Goal: Task Accomplishment & Management: Manage account settings

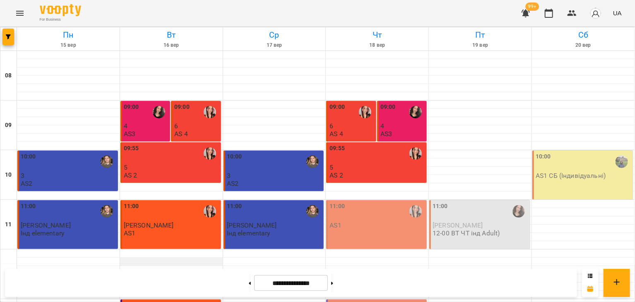
scroll to position [106, 0]
click at [18, 14] on icon "Menu" at bounding box center [20, 13] width 10 height 10
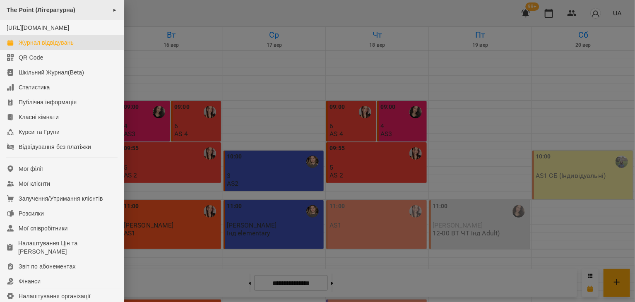
click at [96, 12] on div "The Point (Літературна) ►" at bounding box center [62, 10] width 124 height 20
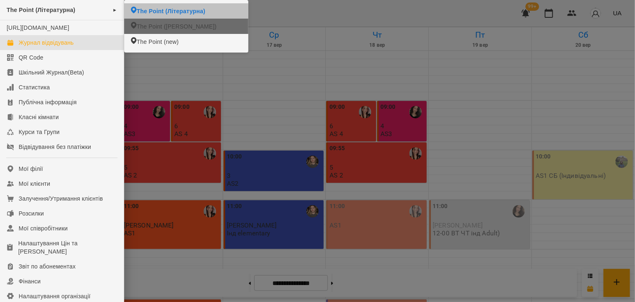
click at [167, 29] on span "The Point ([PERSON_NAME])" at bounding box center [177, 26] width 80 height 8
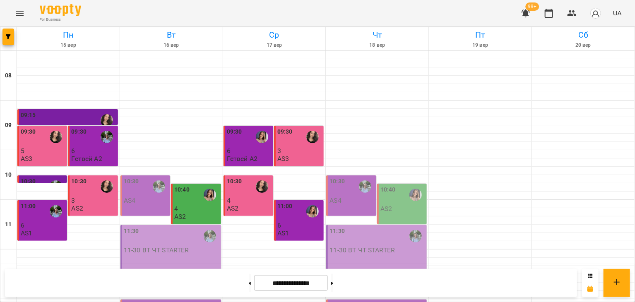
scroll to position [226, 0]
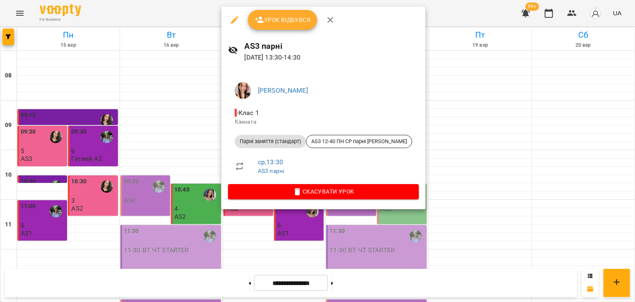
click at [287, 15] on span "Урок відбувся" at bounding box center [283, 20] width 56 height 10
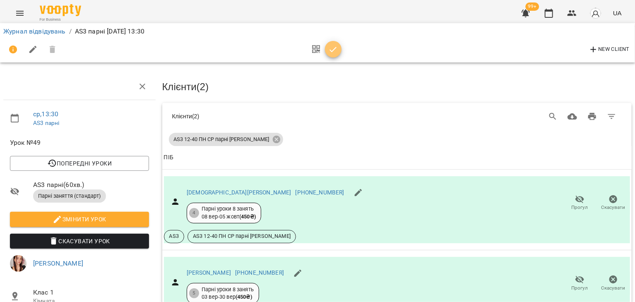
click at [333, 48] on icon "button" at bounding box center [334, 50] width 10 height 10
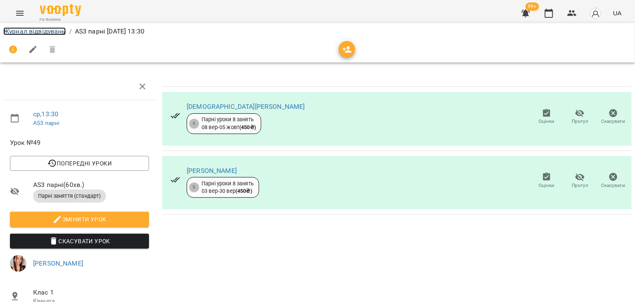
click at [34, 29] on link "Журнал відвідувань" at bounding box center [34, 31] width 63 height 8
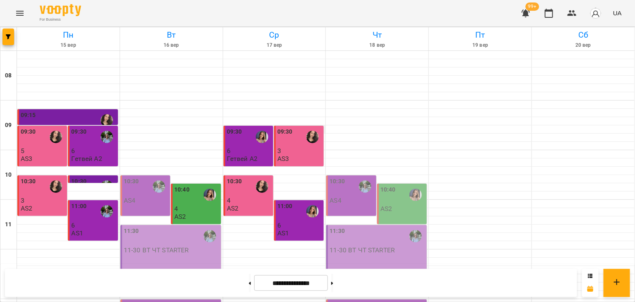
scroll to position [216, 0]
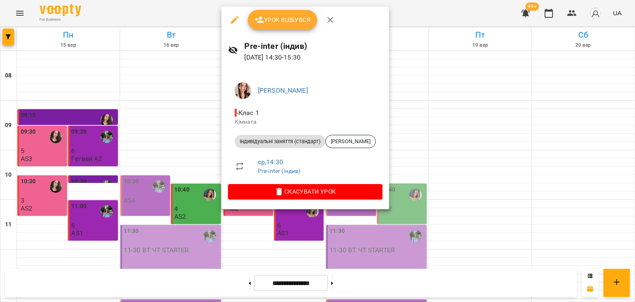
click at [276, 21] on span "Урок відбувся" at bounding box center [283, 20] width 56 height 10
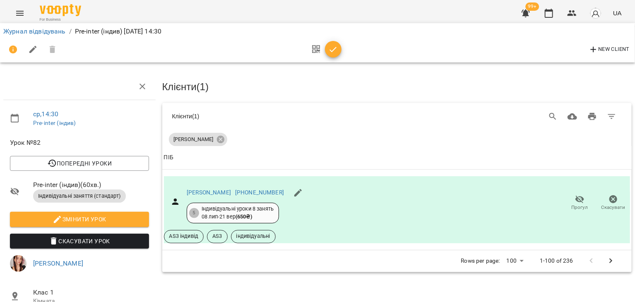
click at [328, 44] on button "button" at bounding box center [333, 49] width 17 height 17
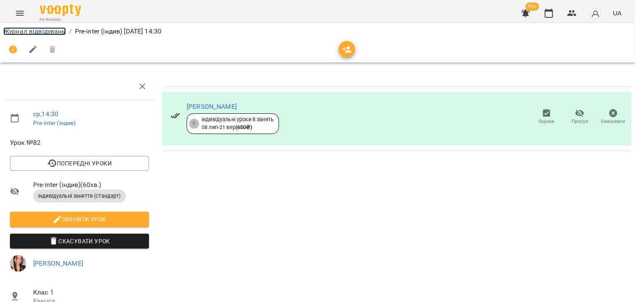
click at [59, 27] on link "Журнал відвідувань" at bounding box center [34, 31] width 63 height 8
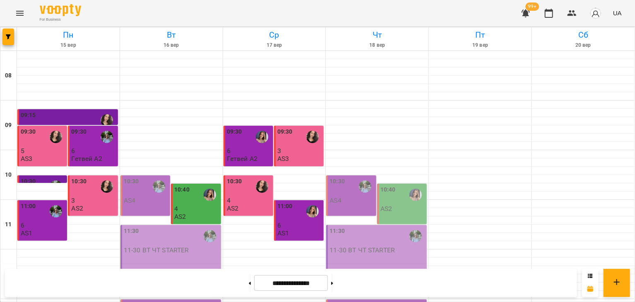
scroll to position [254, 0]
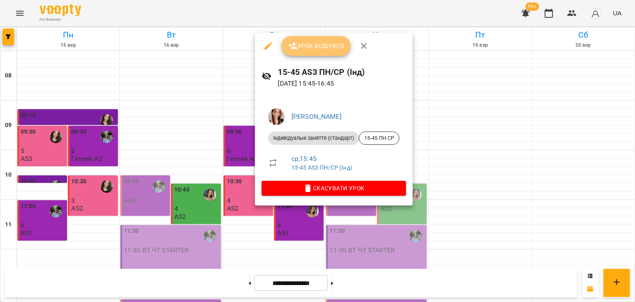
click at [302, 53] on button "Урок відбувся" at bounding box center [317, 46] width 70 height 20
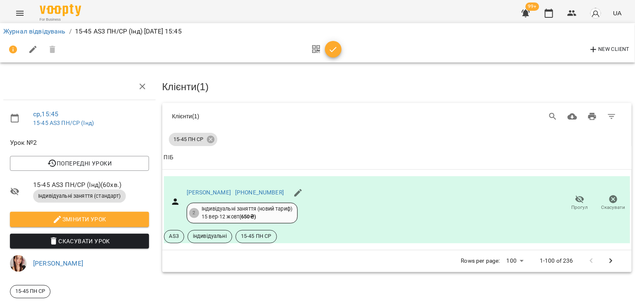
click at [333, 43] on button "button" at bounding box center [333, 49] width 17 height 17
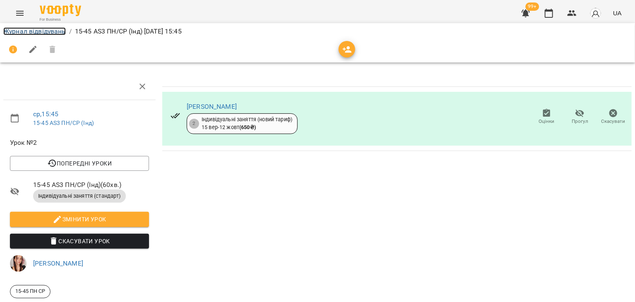
click at [48, 32] on link "Журнал відвідувань" at bounding box center [34, 31] width 63 height 8
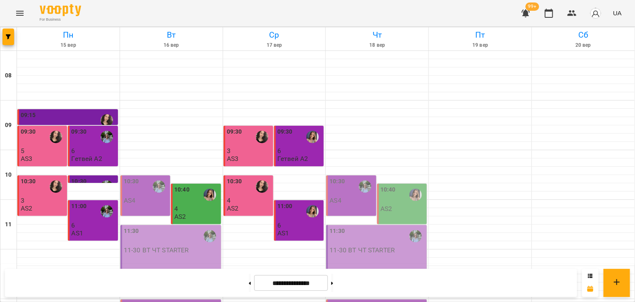
scroll to position [303, 0]
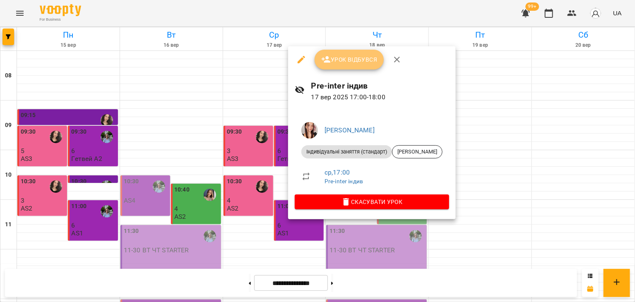
click at [336, 61] on span "Урок відбувся" at bounding box center [349, 60] width 56 height 10
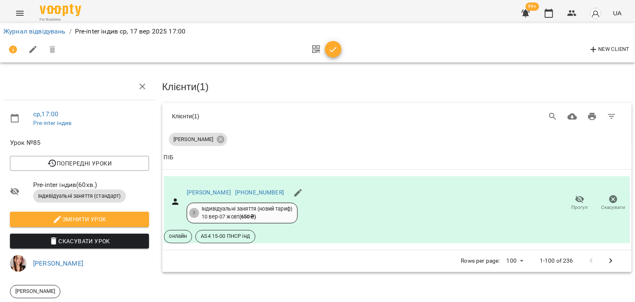
click at [331, 45] on icon "button" at bounding box center [334, 50] width 10 height 10
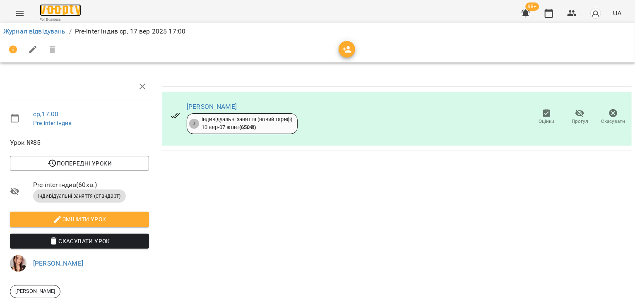
click at [57, 10] on img at bounding box center [60, 10] width 41 height 12
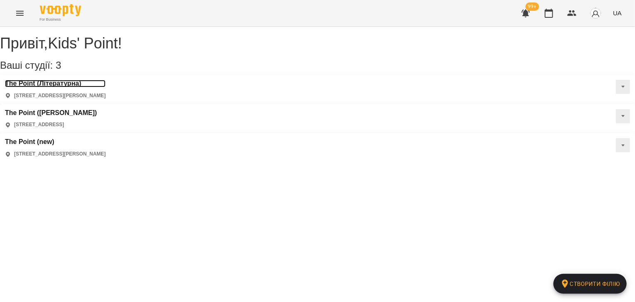
click at [64, 87] on h3 "The Point (Літературна)" at bounding box center [55, 83] width 101 height 7
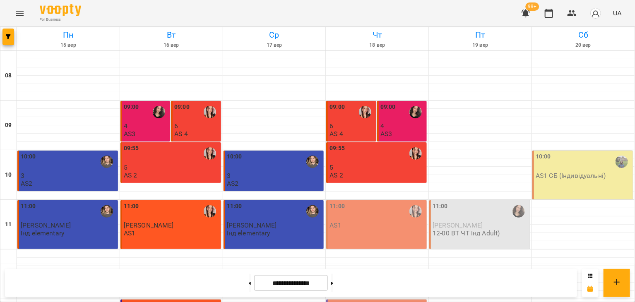
scroll to position [342, 0]
